Goal: Transaction & Acquisition: Book appointment/travel/reservation

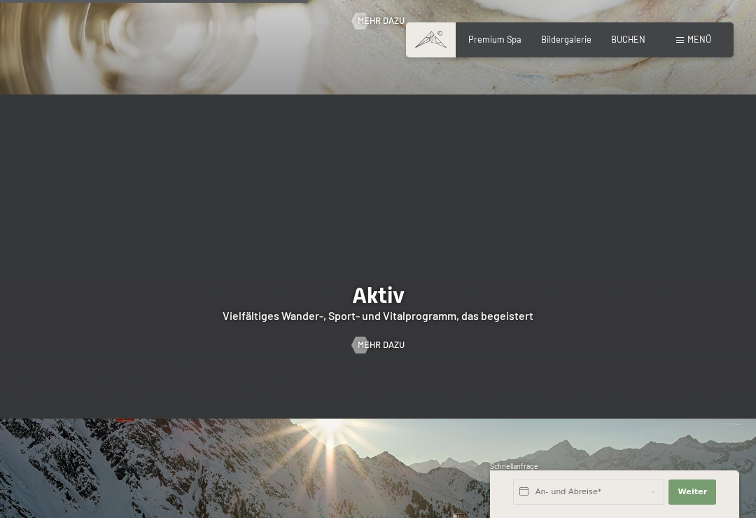
scroll to position [2128, 0]
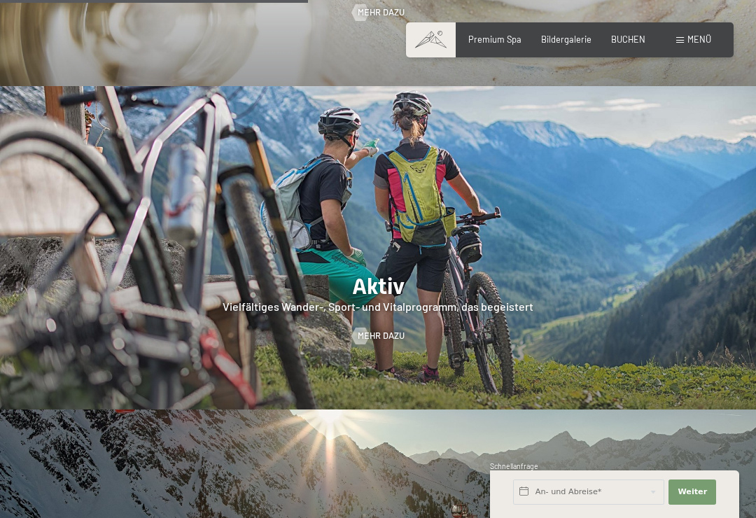
click at [404, 330] on span "Mehr dazu" at bounding box center [381, 336] width 47 height 13
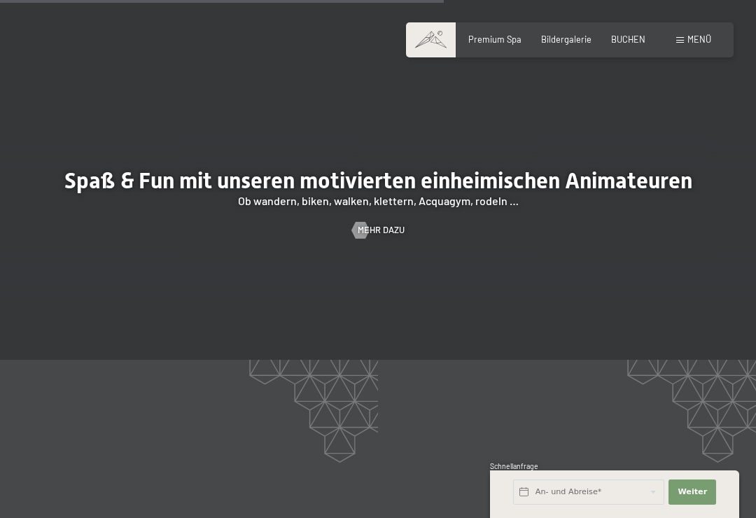
scroll to position [1664, 0]
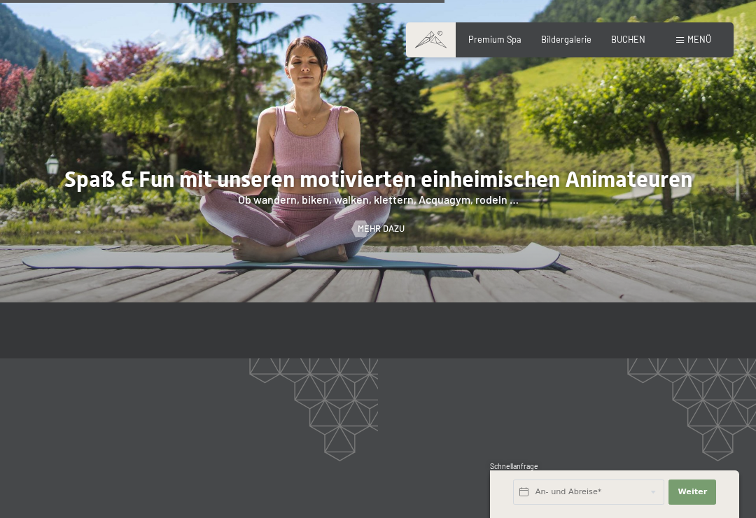
click at [391, 223] on span "Mehr dazu" at bounding box center [381, 229] width 47 height 13
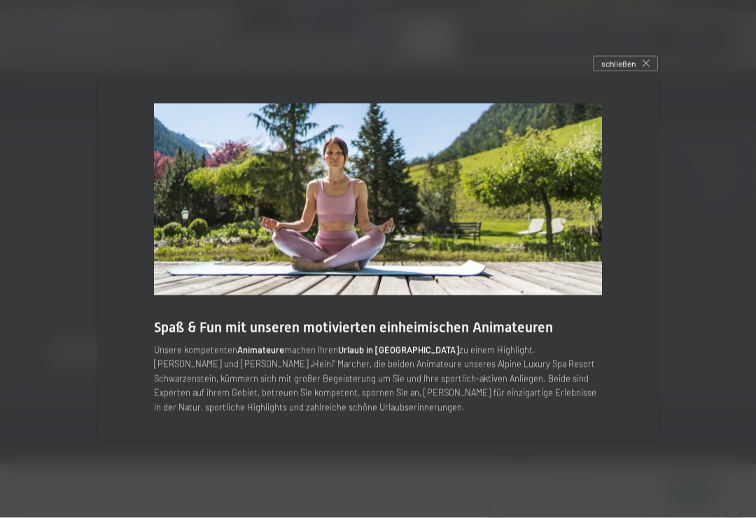
scroll to position [1905, 0]
click at [639, 71] on div "schließen" at bounding box center [625, 63] width 65 height 15
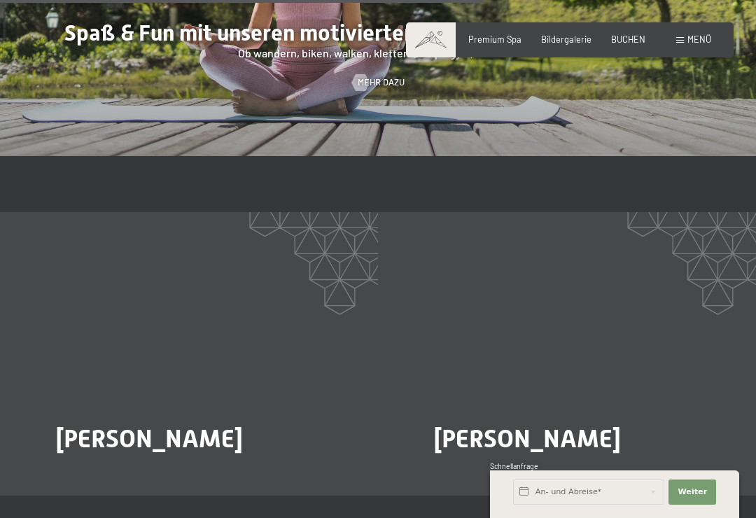
scroll to position [1810, 0]
click at [556, 423] on span "Paul Oberhuber" at bounding box center [527, 437] width 187 height 29
click at [471, 470] on span "Mehr dazu" at bounding box center [462, 476] width 47 height 13
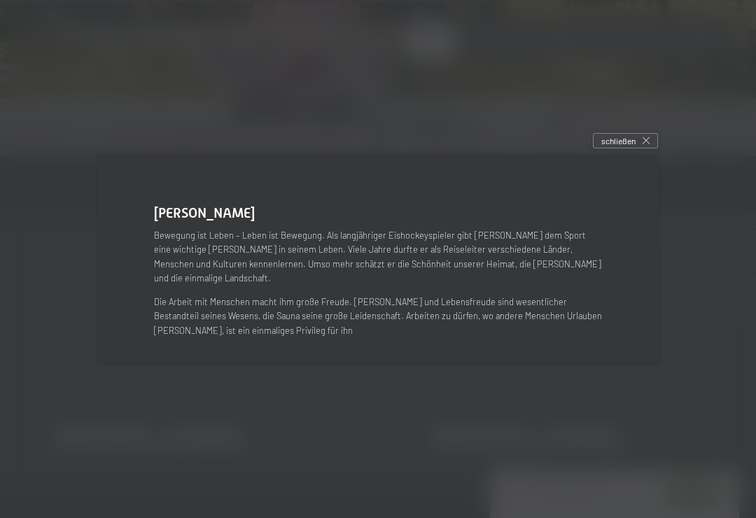
click at [640, 150] on div at bounding box center [378, 259] width 756 height 518
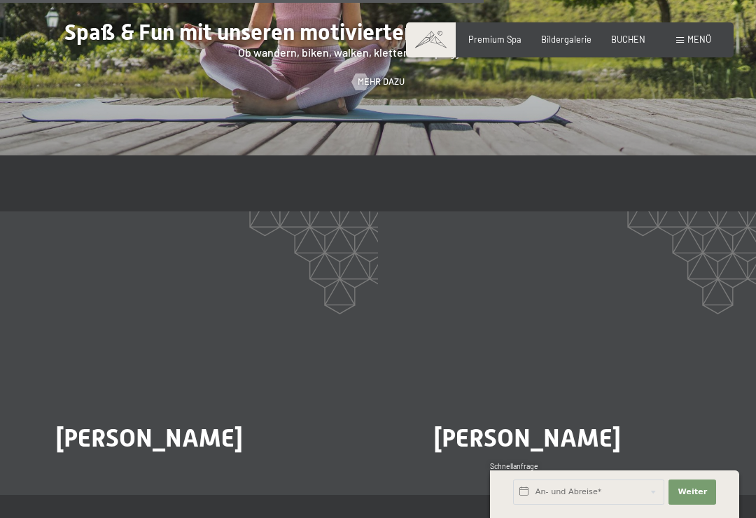
click at [69, 468] on div at bounding box center [64, 476] width 10 height 17
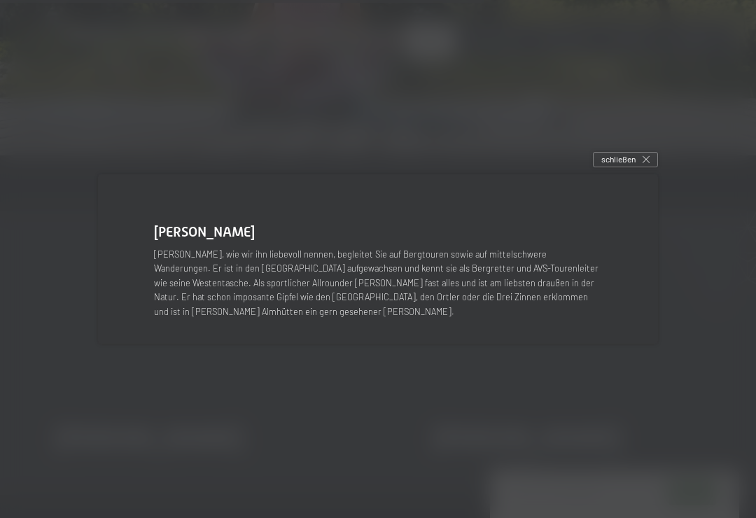
click at [649, 163] on icon at bounding box center [645, 159] width 7 height 7
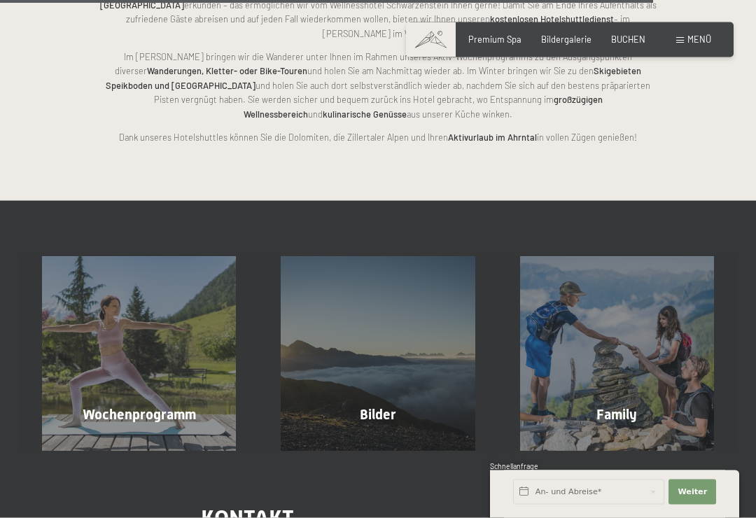
scroll to position [2497, 0]
click at [128, 346] on div "Wochenprogramm Mehr erfahren" at bounding box center [139, 353] width 239 height 194
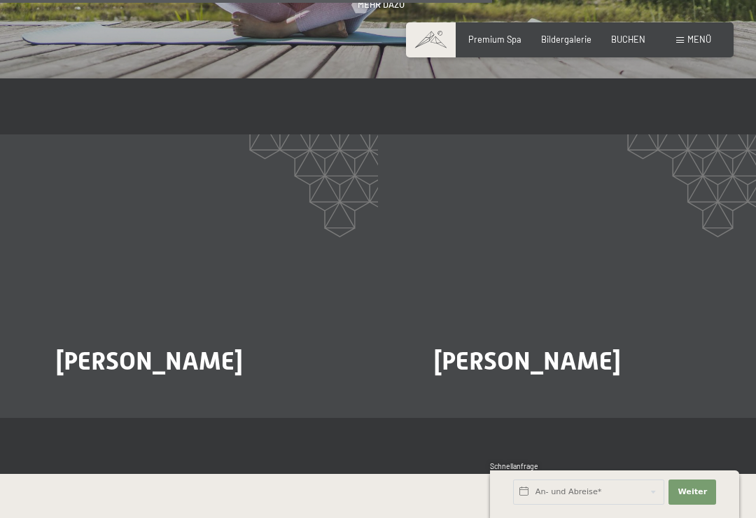
scroll to position [1884, 0]
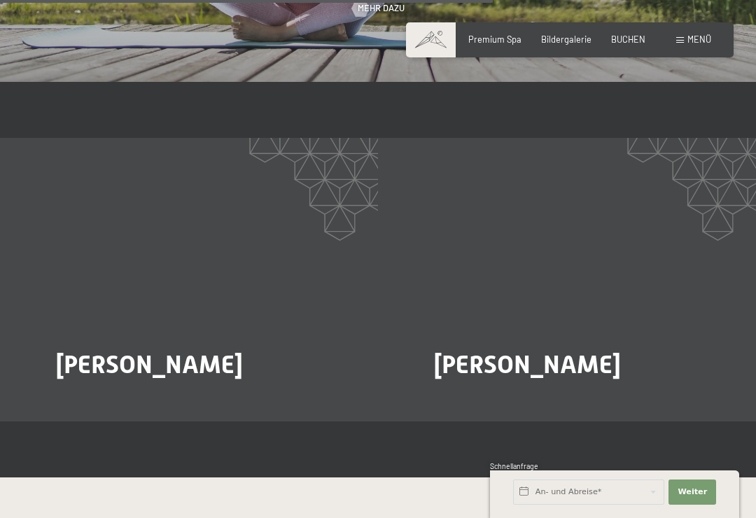
click at [101, 397] on span "Mehr dazu" at bounding box center [85, 403] width 47 height 13
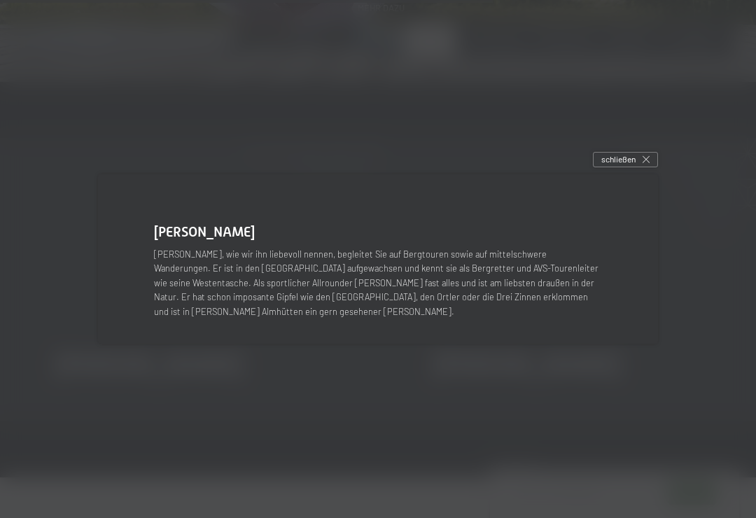
click at [633, 170] on div at bounding box center [378, 259] width 756 height 518
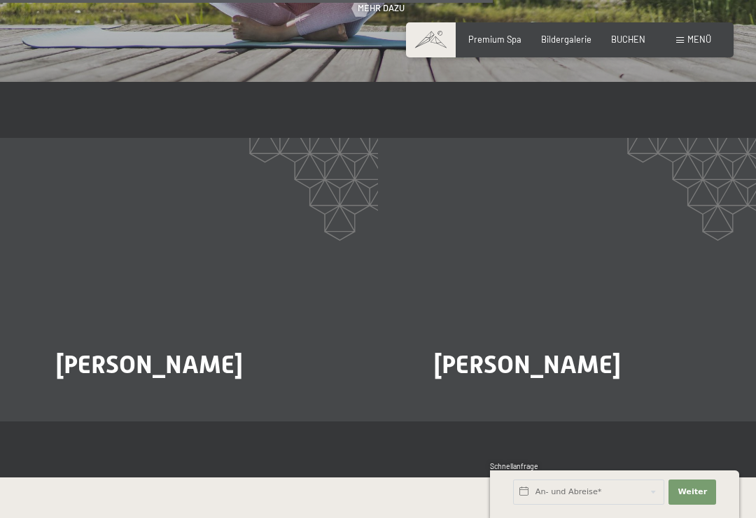
click at [480, 397] on span "Mehr dazu" at bounding box center [462, 403] width 47 height 13
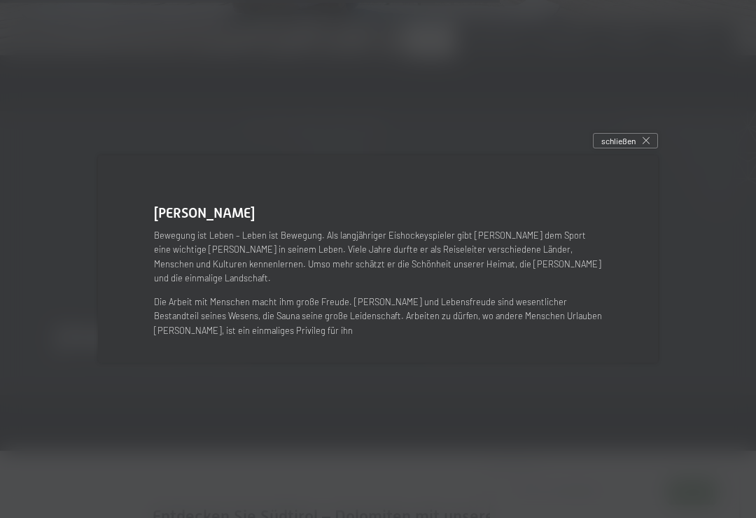
scroll to position [1913, 0]
click at [638, 148] on div "schließen" at bounding box center [625, 140] width 65 height 15
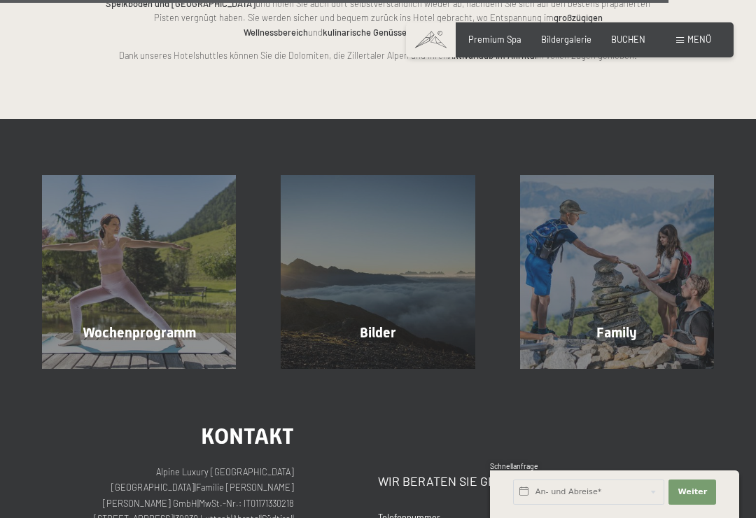
scroll to position [2577, 0]
click at [124, 269] on div "Wochenprogramm Mehr erfahren" at bounding box center [139, 273] width 239 height 194
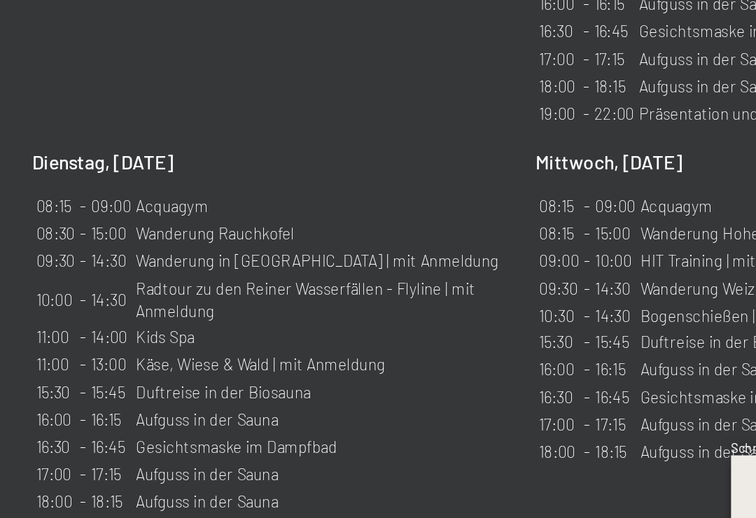
scroll to position [843, 0]
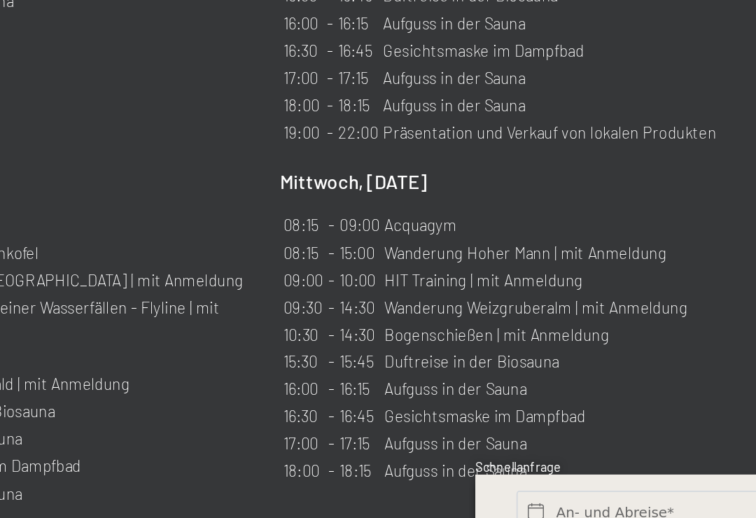
click at [423, 299] on div "Mittwoch, [DATE] 08:15 - 09:00 [GEOGRAPHIC_DATA] 08:15 - 15:00 Wanderung Hoher …" at bounding box center [515, 402] width 271 height 206
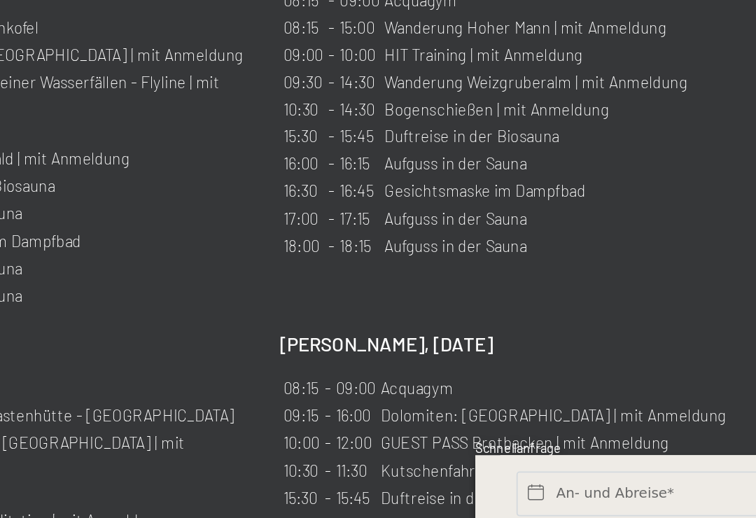
scroll to position [960, 0]
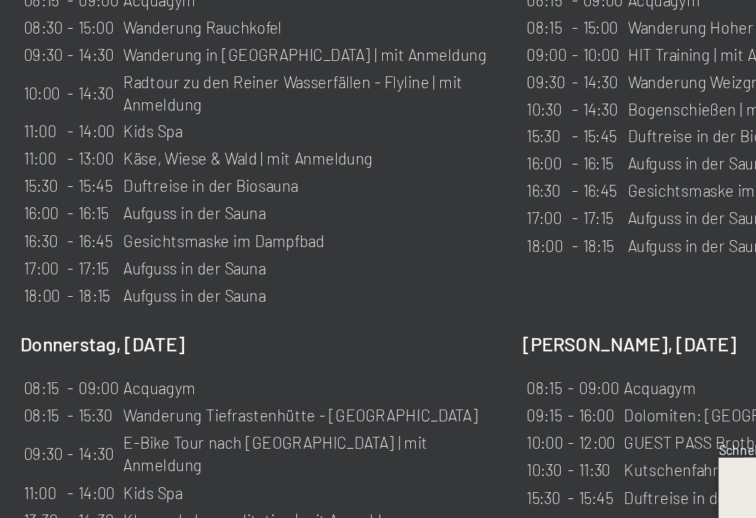
click at [412, 400] on p "Freitag, 19.09.2025" at bounding box center [515, 407] width 271 height 15
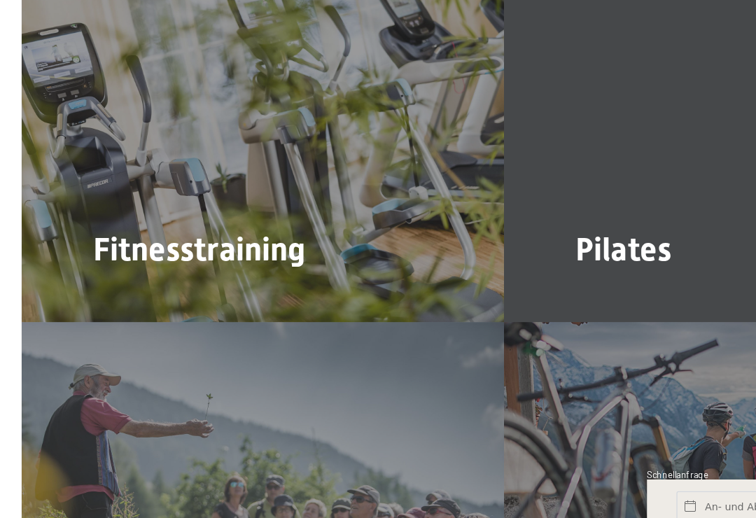
scroll to position [2640, 0]
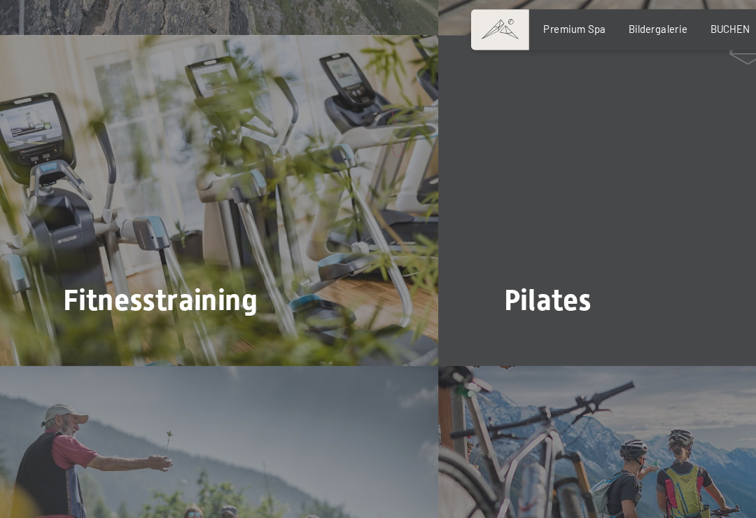
click at [474, 304] on span "Mehr dazu" at bounding box center [462, 310] width 47 height 13
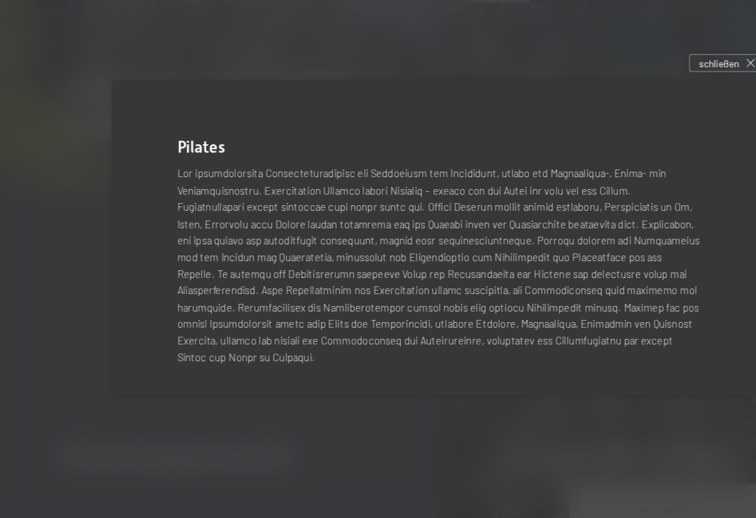
click at [614, 104] on span "schließen" at bounding box center [618, 110] width 34 height 12
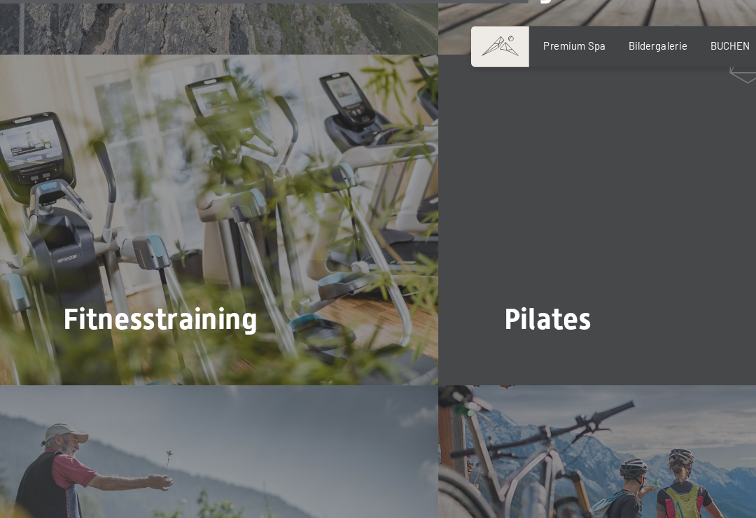
scroll to position [2633, 0]
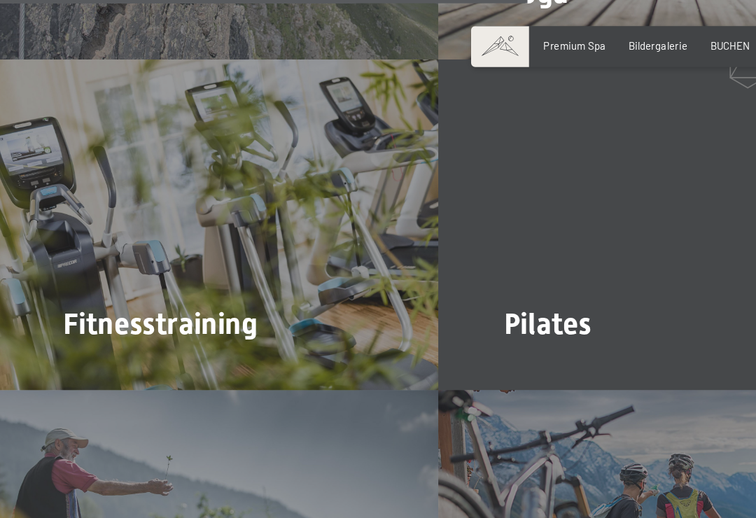
click at [96, 311] on span "Mehr dazu" at bounding box center [85, 317] width 47 height 13
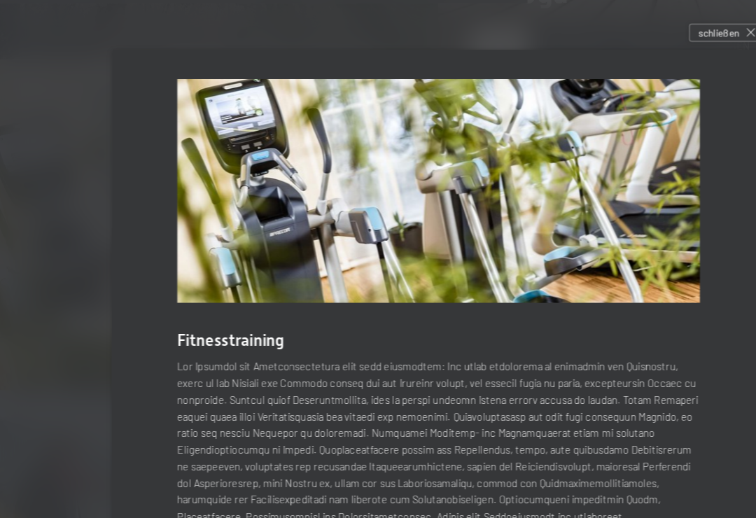
scroll to position [0, 0]
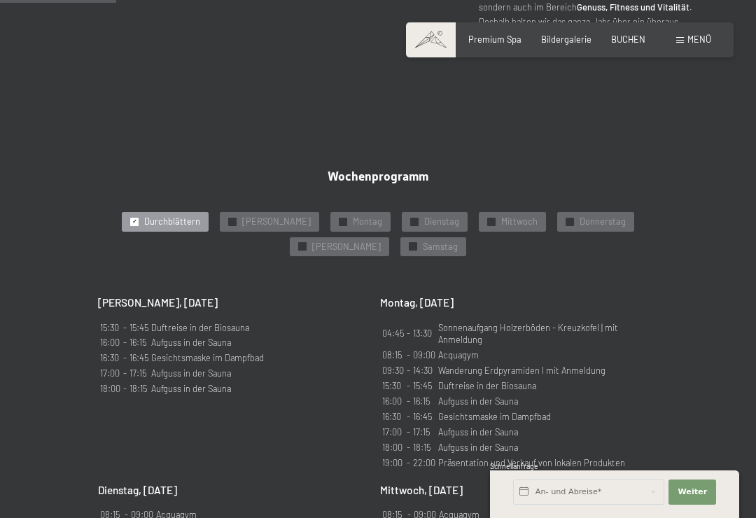
scroll to position [659, 0]
click at [649, 170] on h2 "Wochenprogramm" at bounding box center [378, 177] width 560 height 15
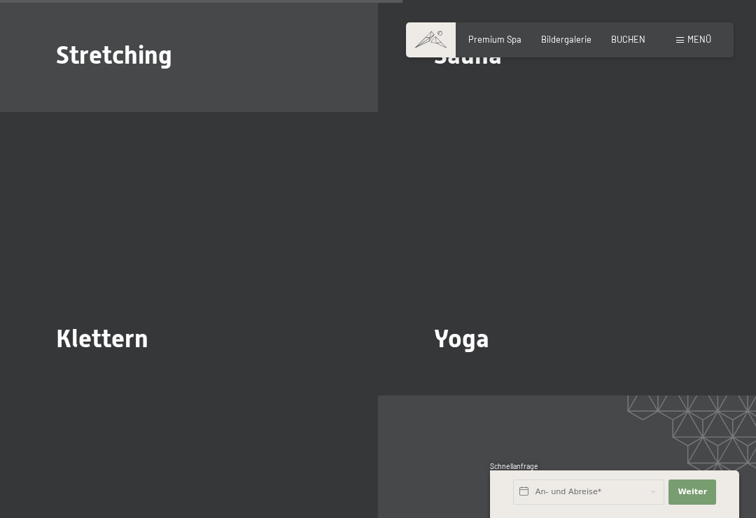
scroll to position [2296, 0]
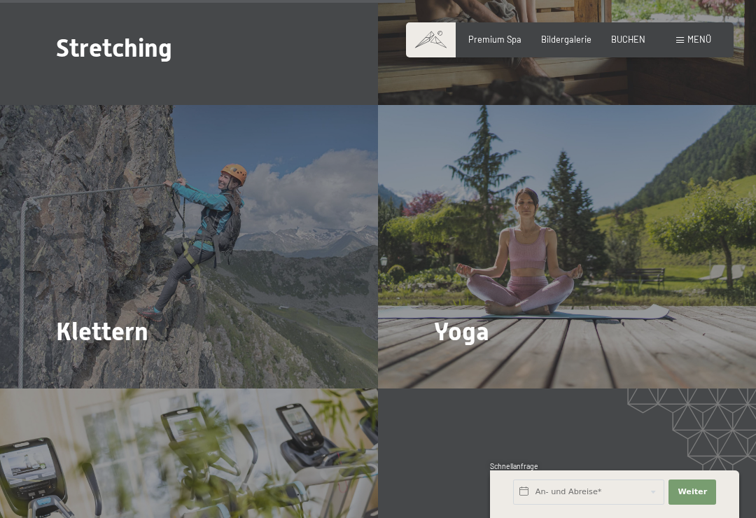
click at [479, 365] on span "Mehr dazu" at bounding box center [462, 371] width 47 height 13
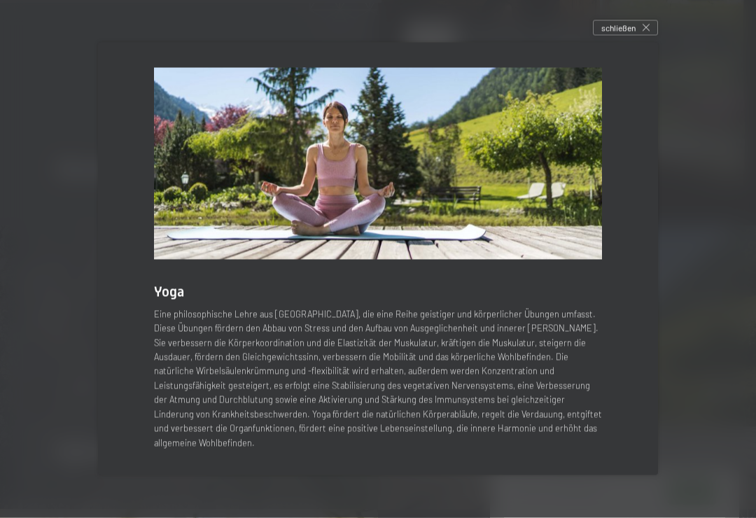
scroll to position [2176, 0]
click at [628, 36] on div "schließen" at bounding box center [625, 27] width 65 height 15
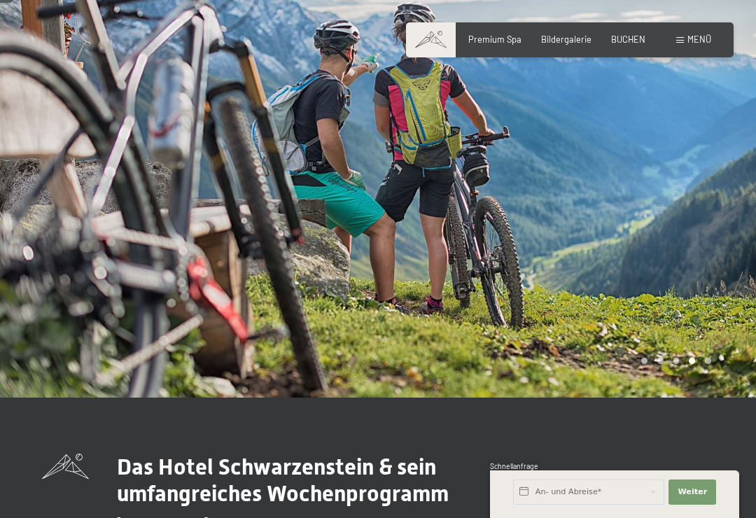
scroll to position [0, 0]
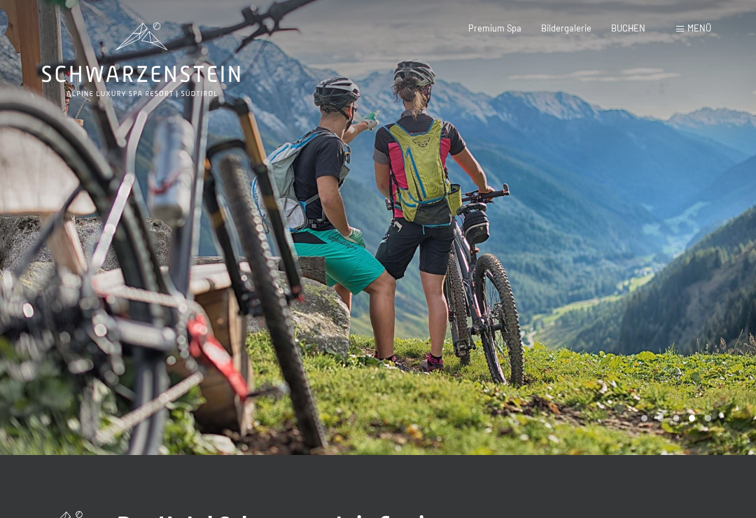
click at [507, 27] on span "Premium Spa" at bounding box center [494, 27] width 53 height 11
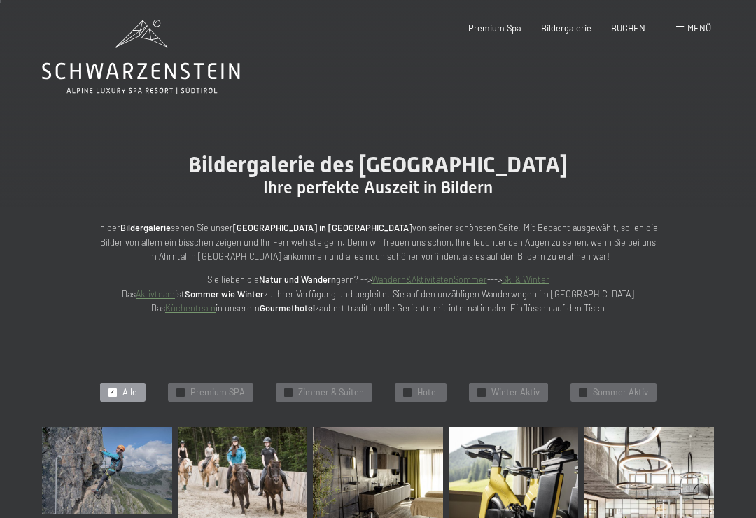
scroll to position [5, 0]
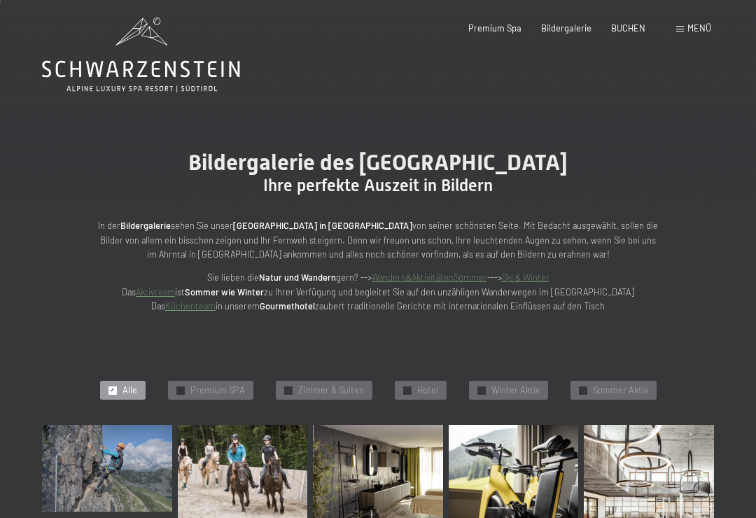
click at [330, 381] on div "✓ Zimmer & Suiten" at bounding box center [324, 391] width 97 height 20
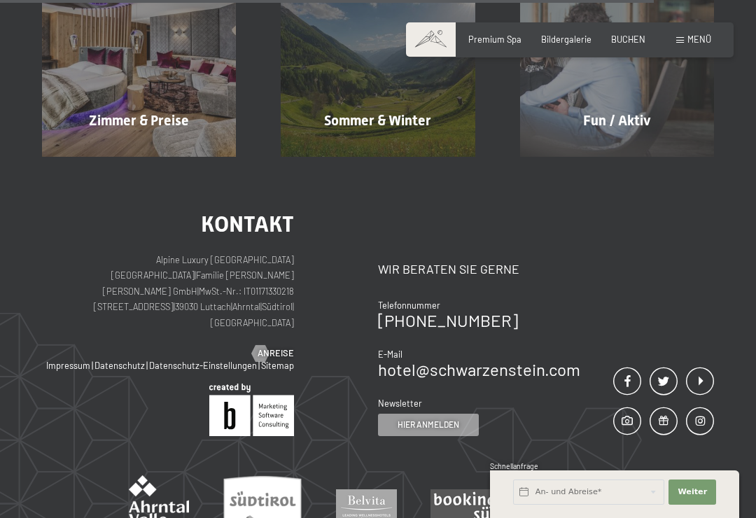
scroll to position [1018, 0]
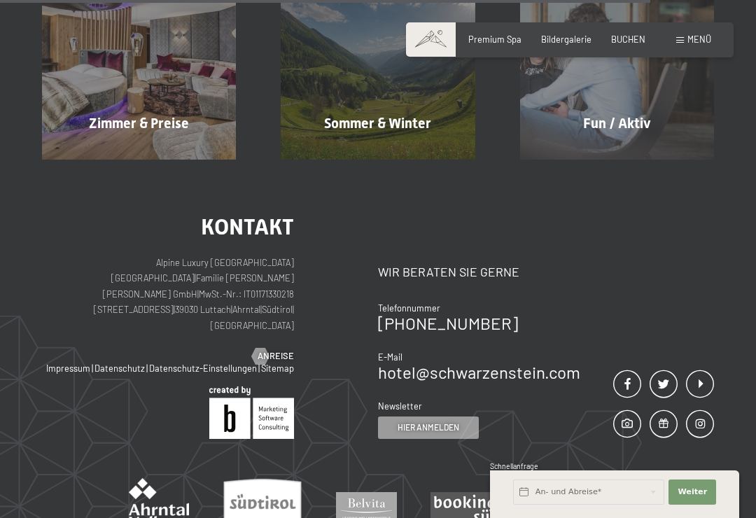
click at [188, 118] on div "Zimmer & Preise Mehr erfahren" at bounding box center [139, 63] width 239 height 194
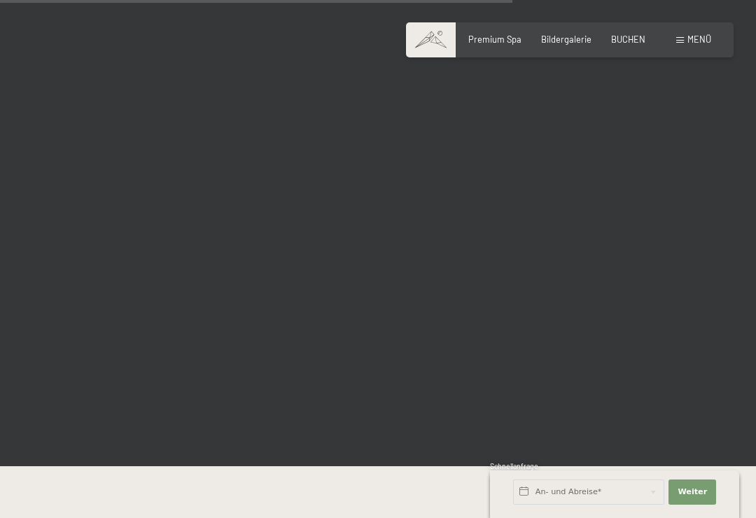
scroll to position [2149, 0]
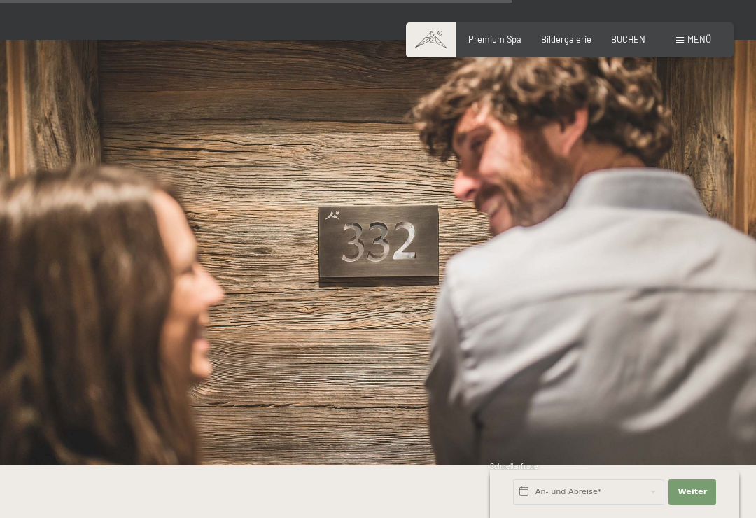
click at [686, 43] on div "Menü" at bounding box center [693, 40] width 35 height 13
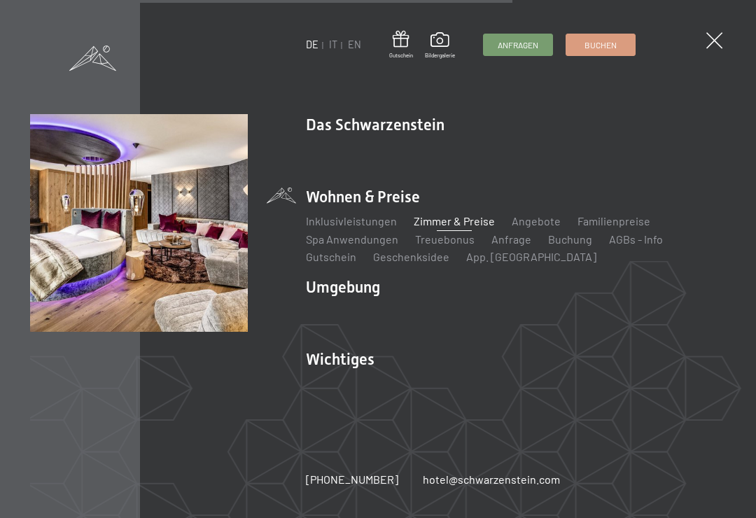
click at [539, 227] on link "Angebote" at bounding box center [536, 220] width 49 height 13
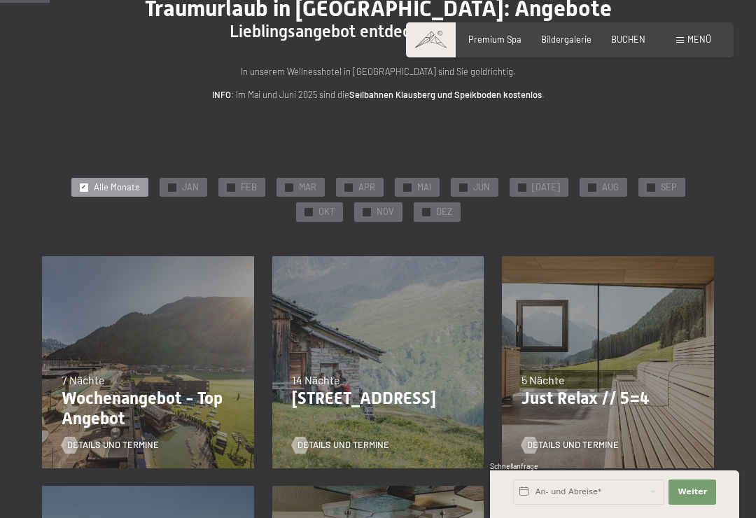
scroll to position [116, 0]
click at [182, 182] on span "JAN" at bounding box center [190, 188] width 17 height 13
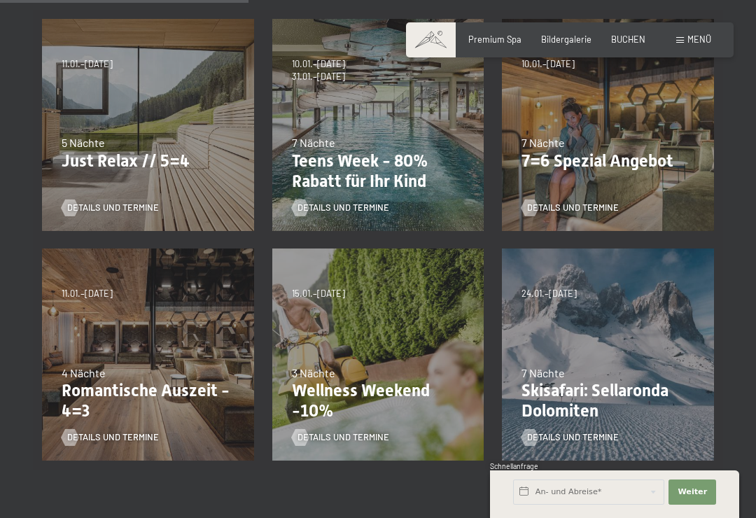
scroll to position [355, 0]
click at [146, 210] on span "Details und Termine" at bounding box center [113, 207] width 92 height 13
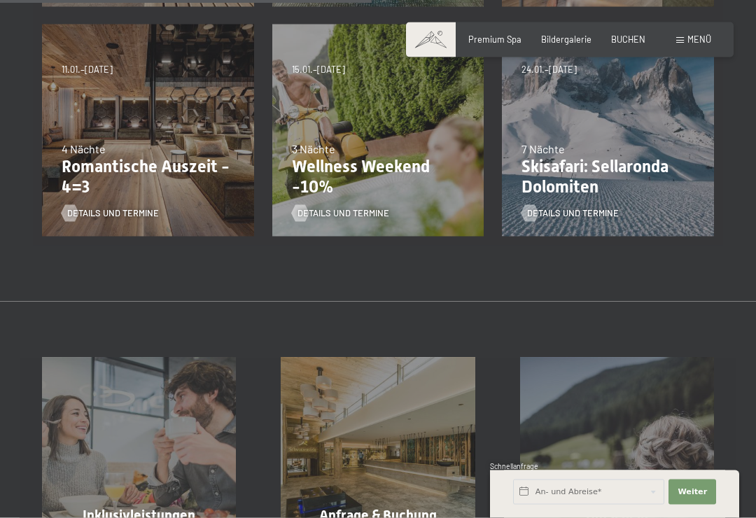
scroll to position [570, 0]
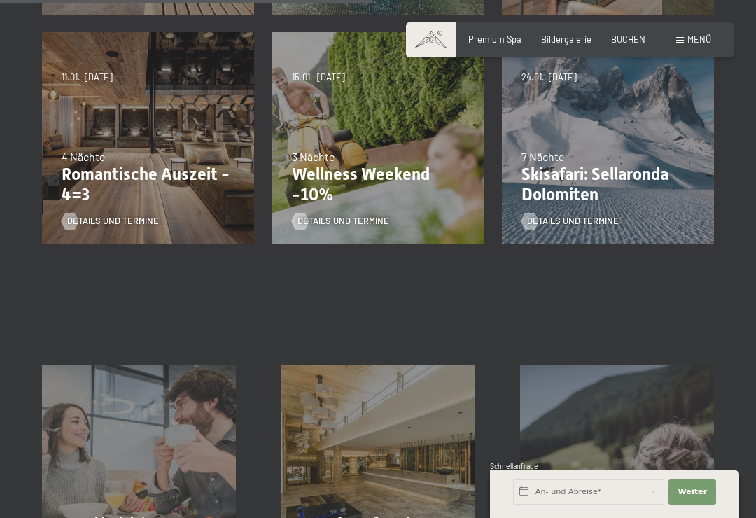
click at [129, 215] on span "Details und Termine" at bounding box center [113, 221] width 92 height 13
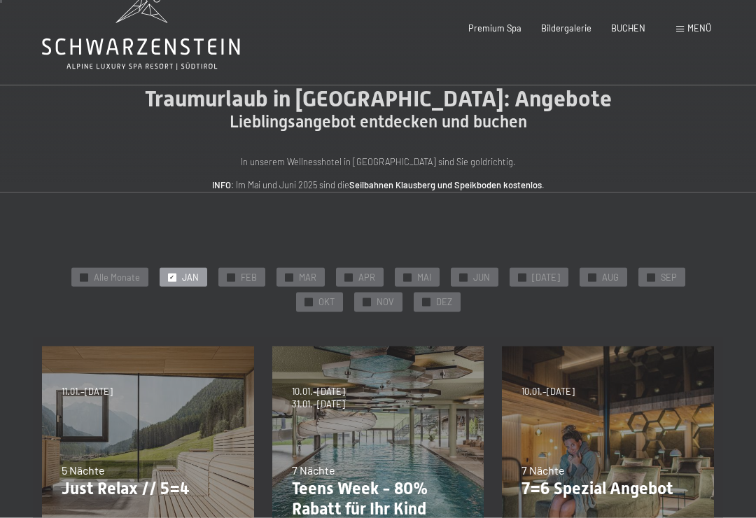
scroll to position [0, 0]
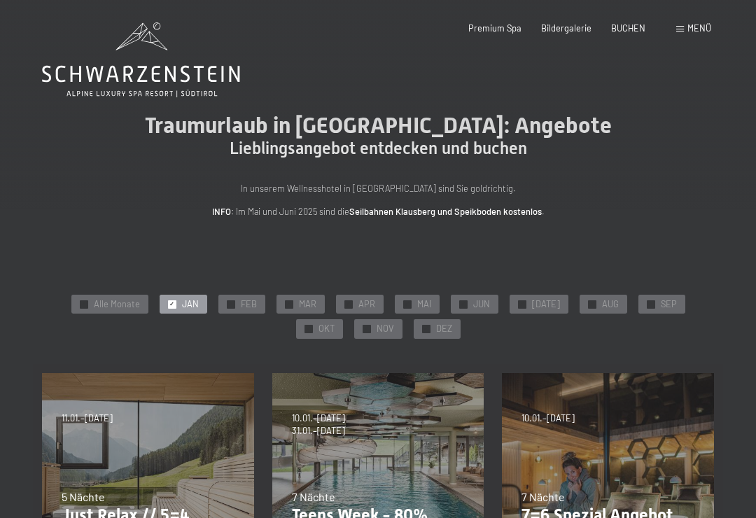
click at [377, 328] on span "NOV" at bounding box center [385, 329] width 17 height 13
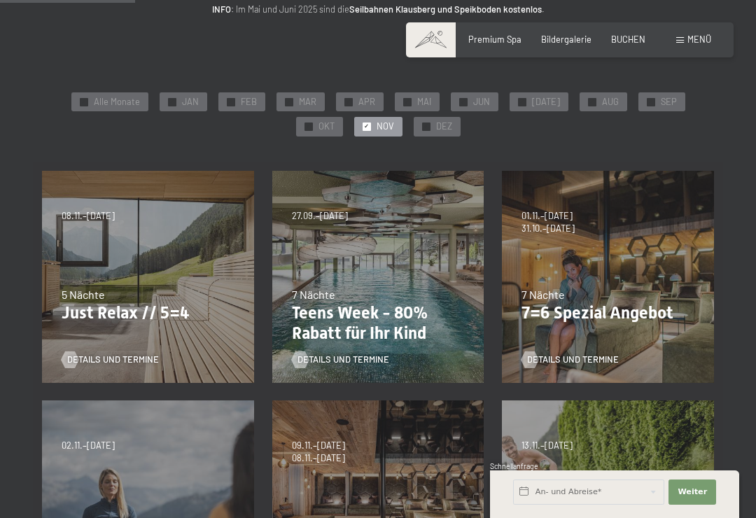
scroll to position [203, 0]
click at [599, 358] on span "Details und Termine" at bounding box center [573, 359] width 92 height 13
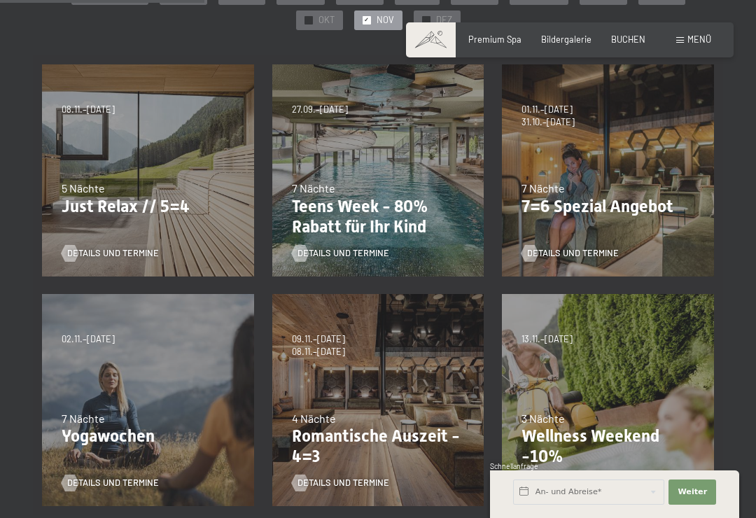
scroll to position [309, 0]
click at [139, 249] on span "Details und Termine" at bounding box center [113, 252] width 92 height 13
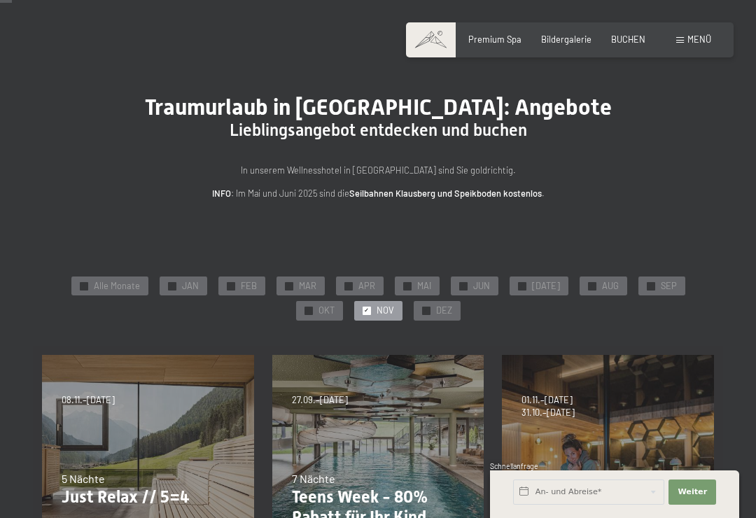
scroll to position [17, 0]
click at [182, 285] on span "JAN" at bounding box center [190, 287] width 17 height 13
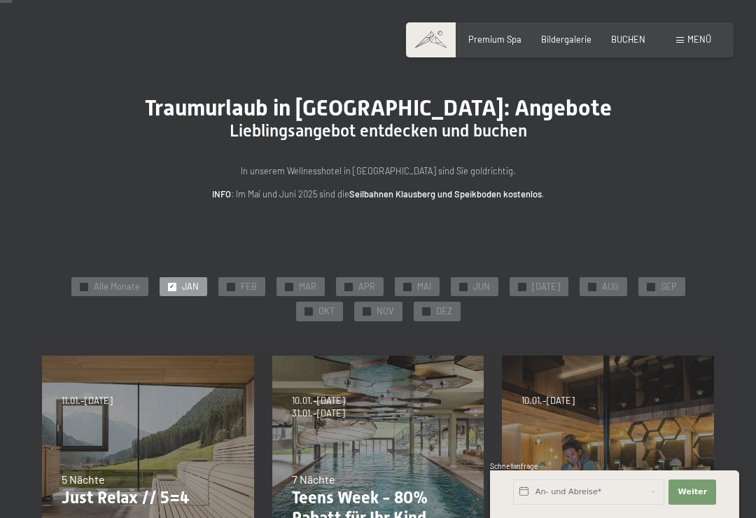
click at [377, 312] on span "NOV" at bounding box center [385, 311] width 17 height 13
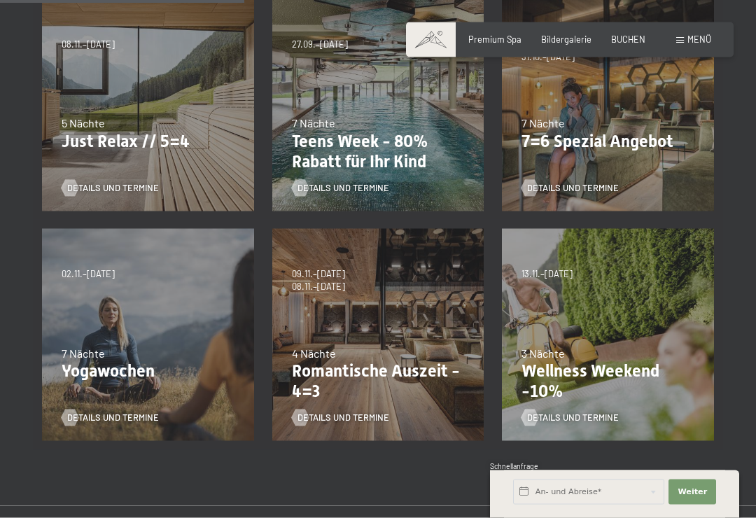
scroll to position [374, 0]
click at [381, 414] on span "Details und Termine" at bounding box center [343, 417] width 92 height 13
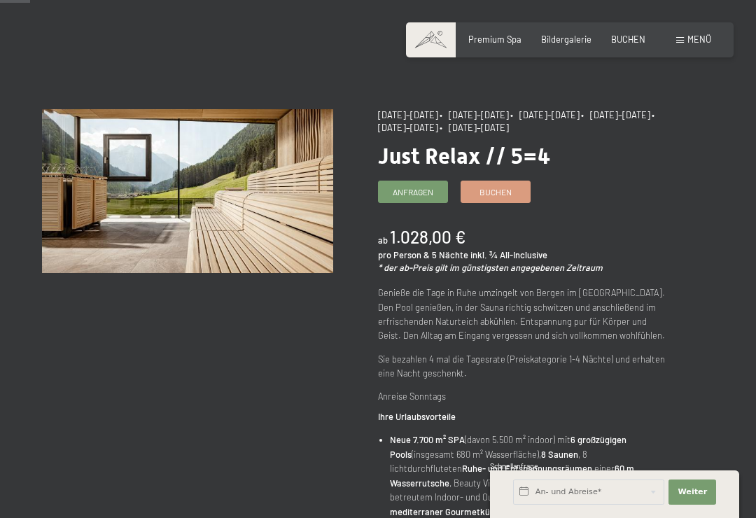
scroll to position [60, 0]
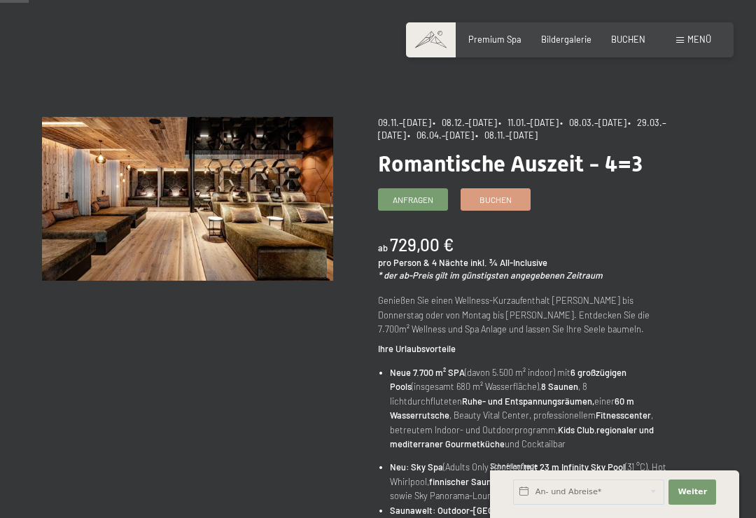
scroll to position [52, 0]
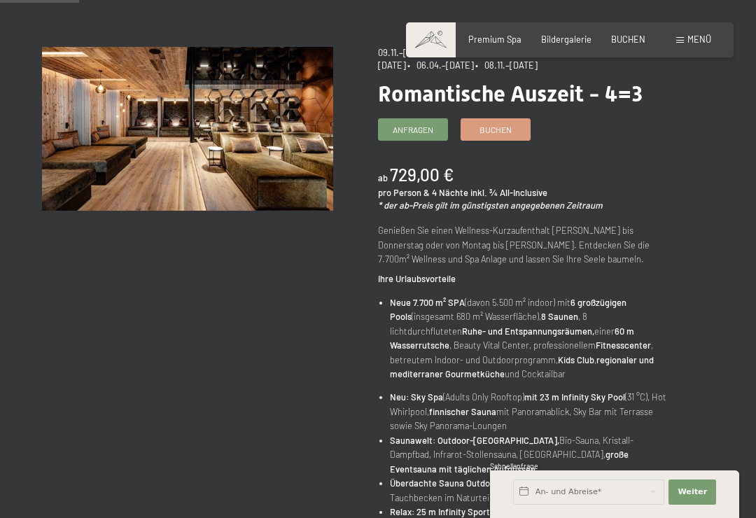
scroll to position [0, 0]
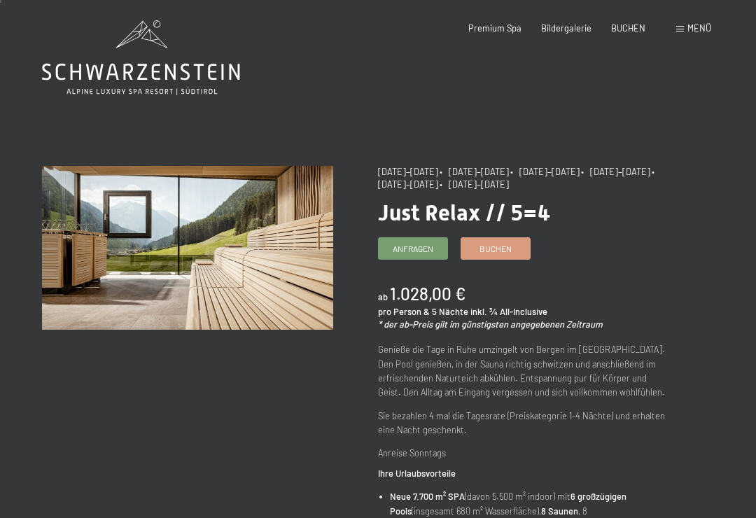
scroll to position [9, 0]
